Goal: Task Accomplishment & Management: Use online tool/utility

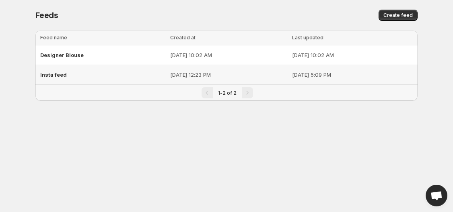
click at [54, 74] on span "Insta feed" at bounding box center [53, 75] width 27 height 6
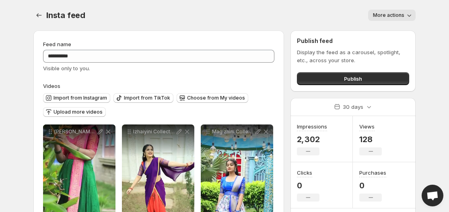
scroll to position [40, 0]
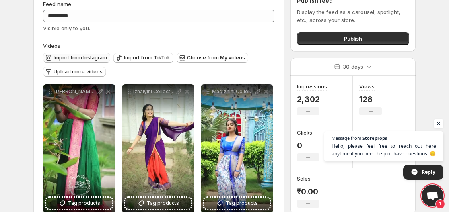
click at [69, 56] on span "Import from Instagram" at bounding box center [81, 58] width 54 height 6
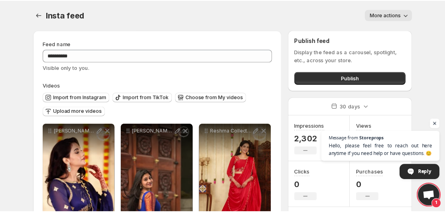
scroll to position [0, 0]
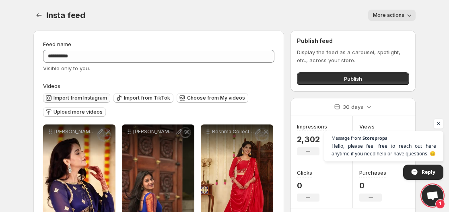
click at [66, 98] on span "Import from Instagram" at bounding box center [81, 98] width 54 height 6
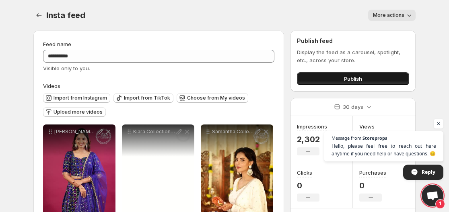
click at [331, 81] on button "Publish" at bounding box center [353, 78] width 112 height 13
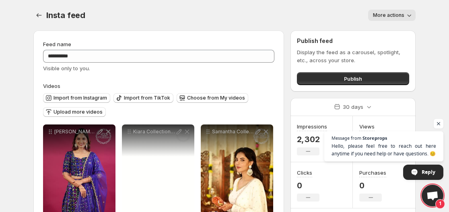
click at [326, 87] on div "Publish feed Display the feed as a carousel, spotlight, etc., across your store…" at bounding box center [353, 61] width 125 height 61
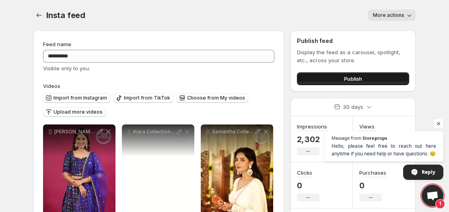
click at [326, 83] on button "Publish" at bounding box center [353, 78] width 112 height 13
